Goal: Transaction & Acquisition: Purchase product/service

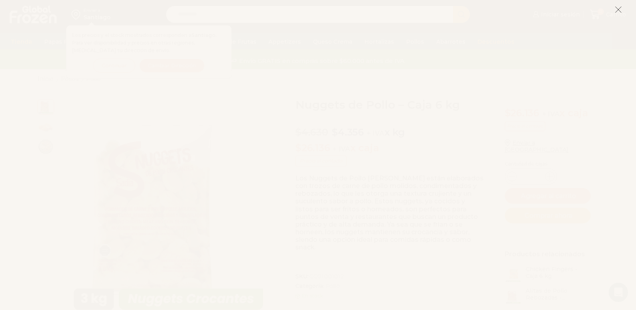
click at [618, 10] on icon at bounding box center [618, 9] width 7 height 7
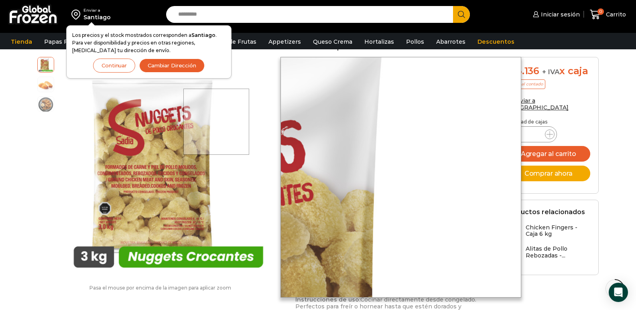
scroll to position [289, 0]
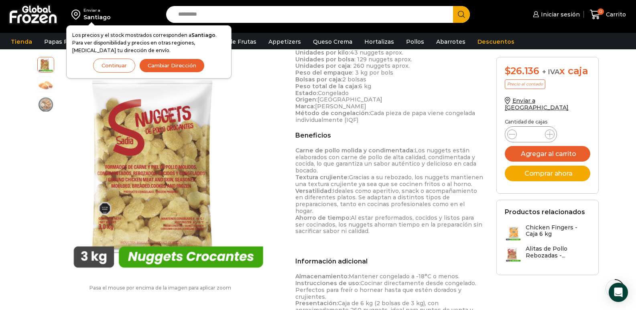
click at [175, 65] on button "Cambiar Dirección" at bounding box center [171, 66] width 65 height 14
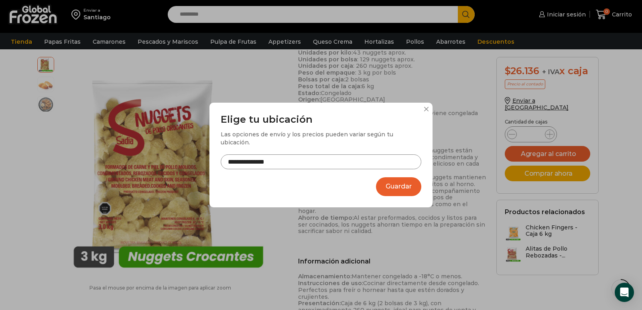
click at [302, 162] on input "**********" at bounding box center [321, 161] width 201 height 15
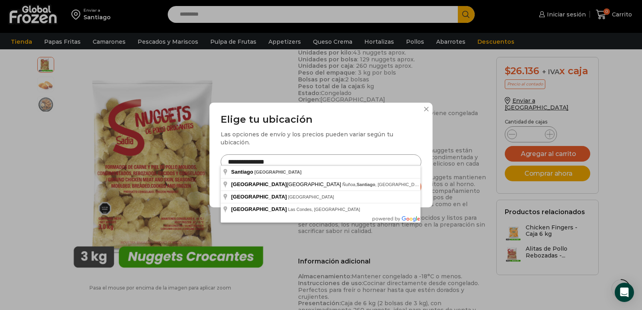
click at [302, 161] on input "**********" at bounding box center [321, 161] width 201 height 15
click at [426, 112] on button at bounding box center [426, 109] width 5 height 5
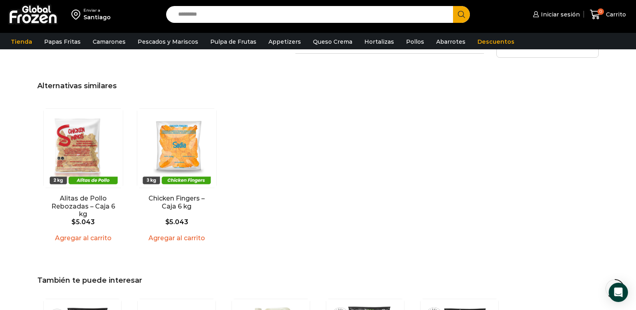
scroll to position [626, 0]
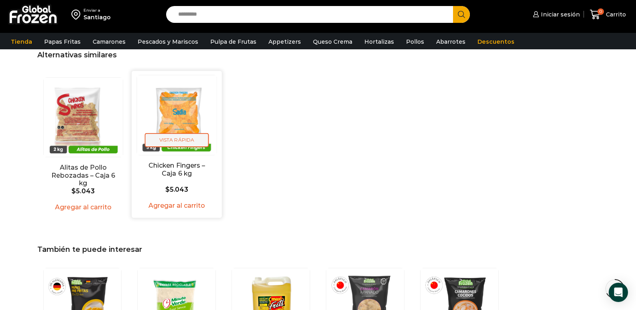
click at [181, 133] on span "Vista Rápida" at bounding box center [176, 140] width 64 height 14
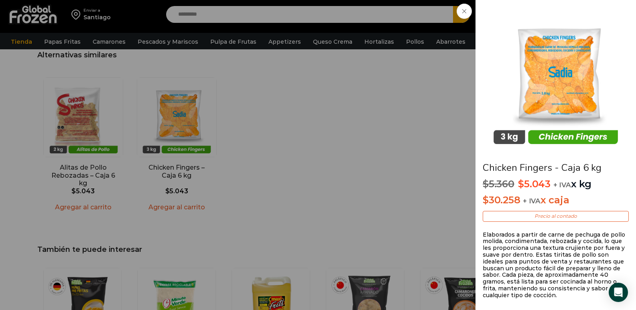
click at [469, 11] on span at bounding box center [464, 11] width 15 height 15
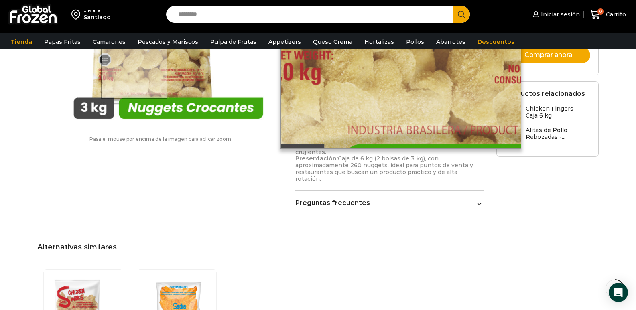
scroll to position [289, 0]
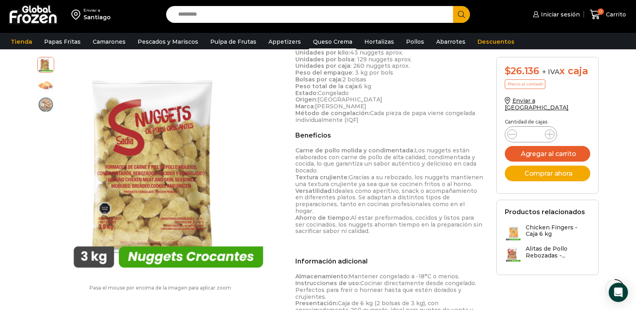
click at [323, 45] on link "Queso Crema" at bounding box center [332, 41] width 47 height 15
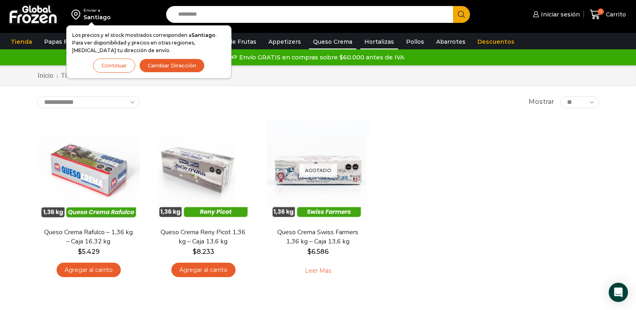
click at [366, 42] on link "Hortalizas" at bounding box center [379, 41] width 38 height 15
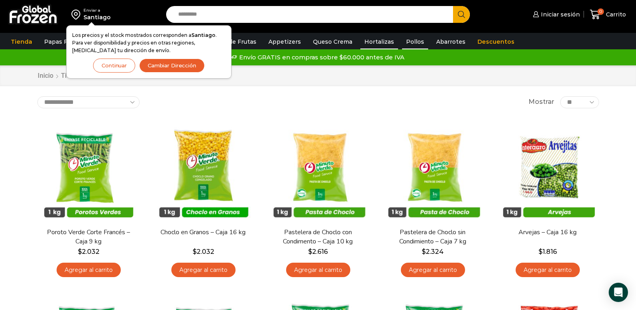
click at [404, 43] on link "Pollos" at bounding box center [415, 41] width 26 height 15
click at [404, 42] on link "Pollos" at bounding box center [415, 41] width 26 height 15
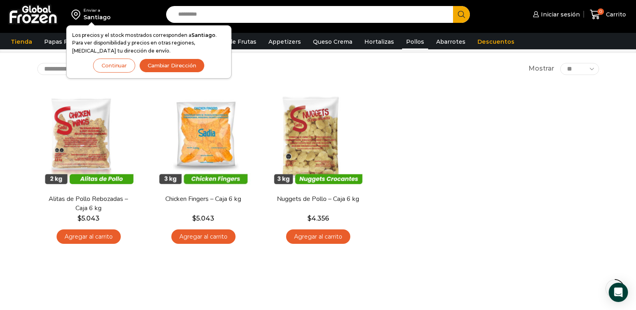
scroll to position [48, 0]
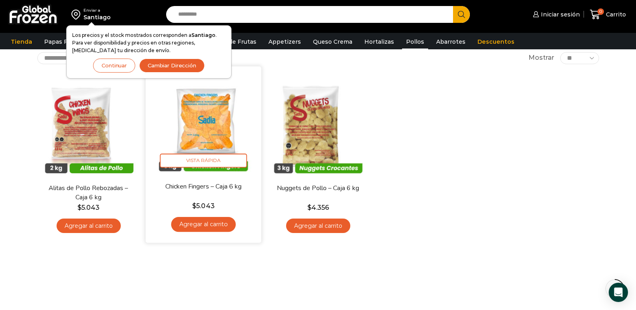
click at [203, 224] on link "Agregar al carrito" at bounding box center [203, 224] width 65 height 15
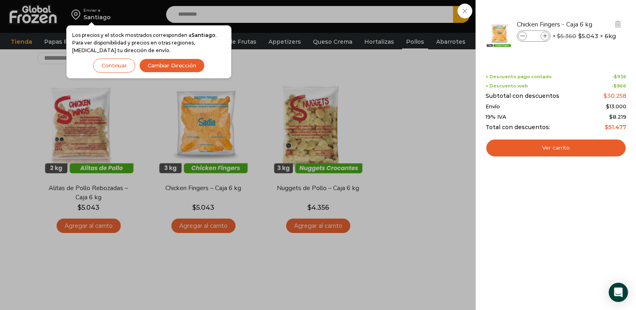
click at [524, 36] on icon at bounding box center [522, 36] width 4 height 4
click at [524, 36] on div at bounding box center [556, 34] width 142 height 44
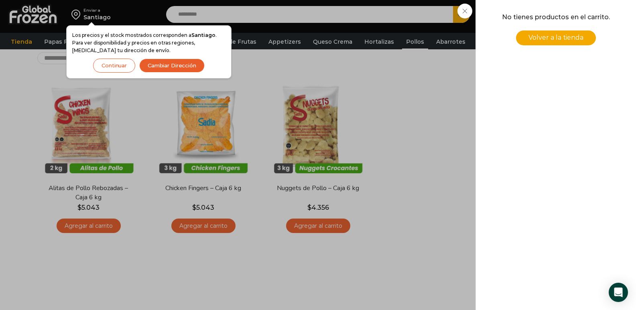
click at [588, 6] on div "0 Carrito 0 0 Shopping Cart No tienes productos en el carrito. Volver a la tien…" at bounding box center [608, 14] width 40 height 19
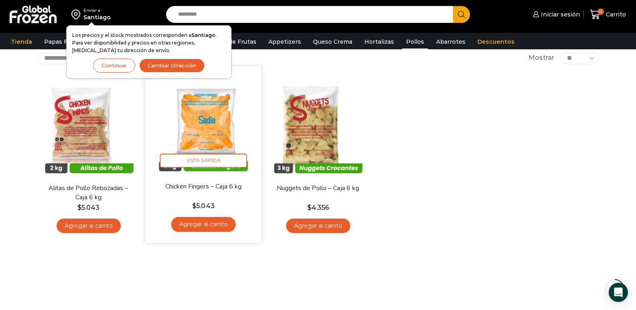
click at [204, 227] on link "Agregar al carrito" at bounding box center [203, 224] width 65 height 15
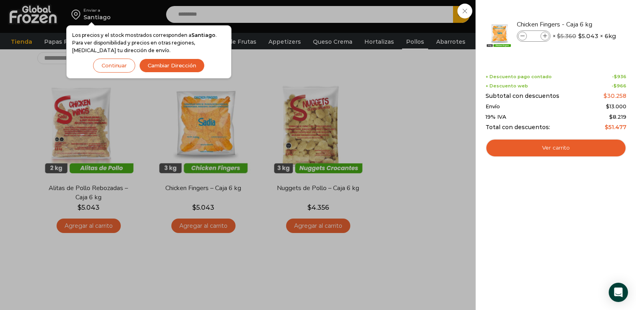
click at [588, 12] on div "1 Carrito 1 1 Shopping Cart *" at bounding box center [608, 14] width 40 height 19
